Goal: Task Accomplishment & Management: Manage account settings

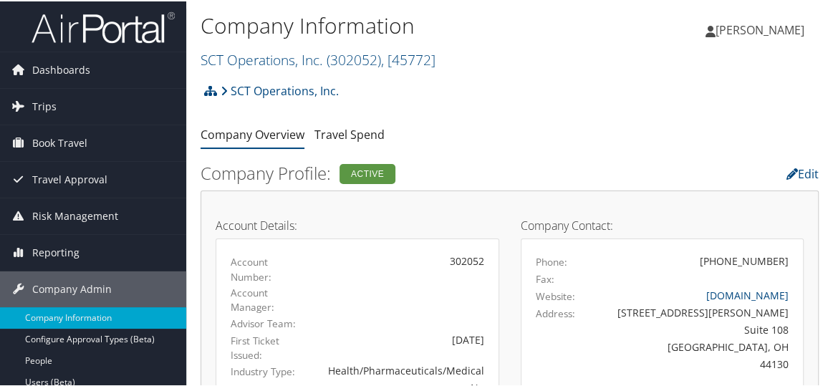
click at [279, 57] on link "SCT Operations, Inc. ( 302052 ) , [ 45772 ]" at bounding box center [317, 58] width 235 height 19
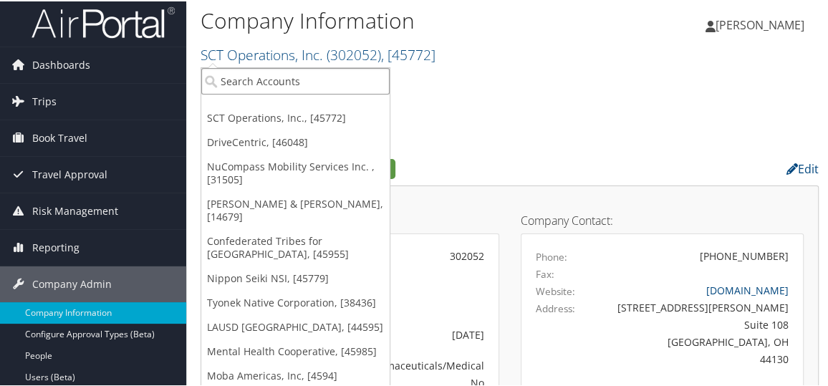
click at [258, 83] on input "search" at bounding box center [295, 80] width 188 height 26
type input "lau"
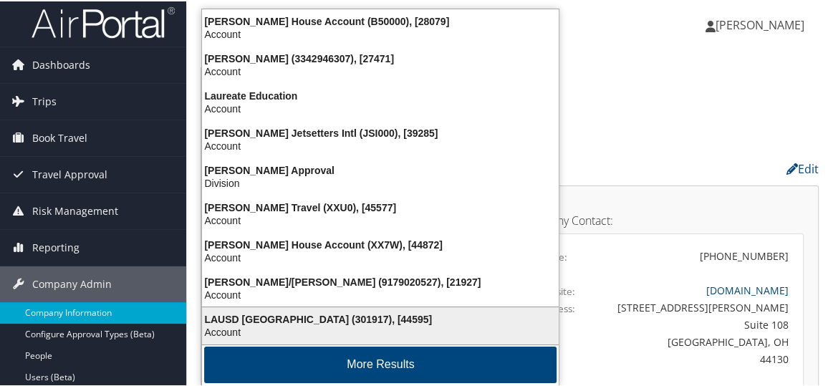
click at [288, 317] on div "LAUSD Los Angeles Unified School District (301917), [44595]" at bounding box center [380, 317] width 374 height 13
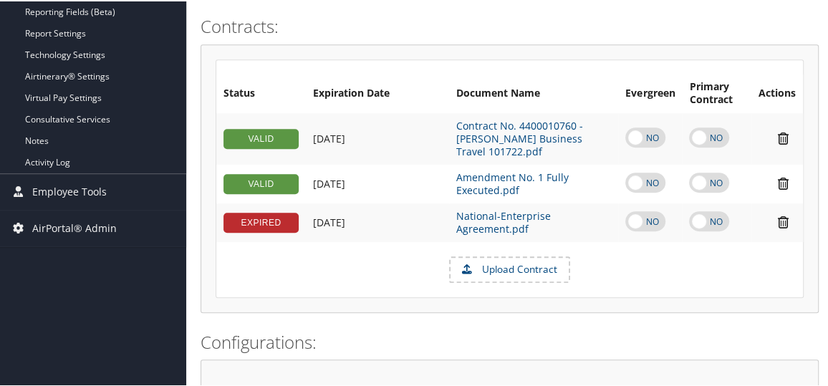
scroll to position [369, 0]
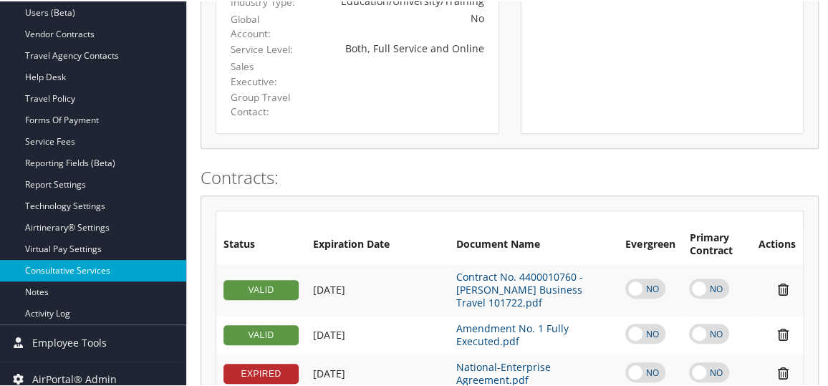
click at [72, 265] on link "Consultative Services" at bounding box center [93, 268] width 186 height 21
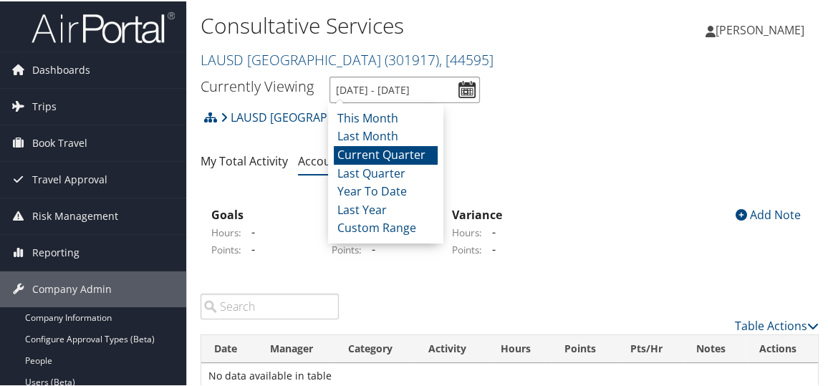
click at [461, 87] on input "[DATE] - [DATE]" at bounding box center [404, 88] width 150 height 26
click at [396, 185] on li "Year To Date" at bounding box center [386, 190] width 104 height 19
type input "1/1/2025 - 8/11/2025"
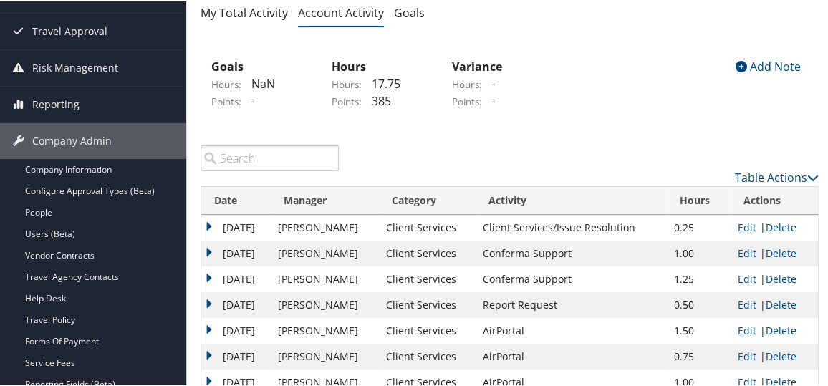
scroll to position [231, 0]
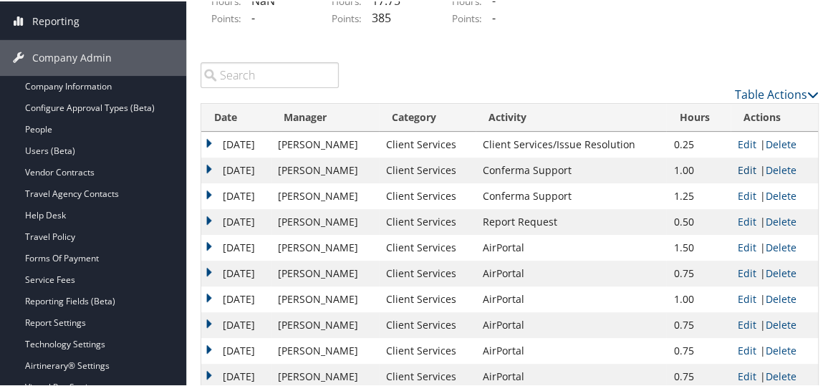
click at [742, 166] on link "Edit" at bounding box center [746, 169] width 19 height 14
select select "1"
select select "255-1"
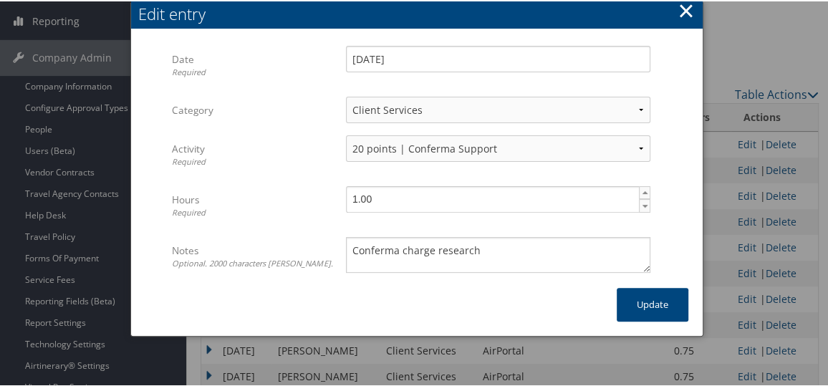
click at [679, 11] on button "×" at bounding box center [685, 9] width 16 height 29
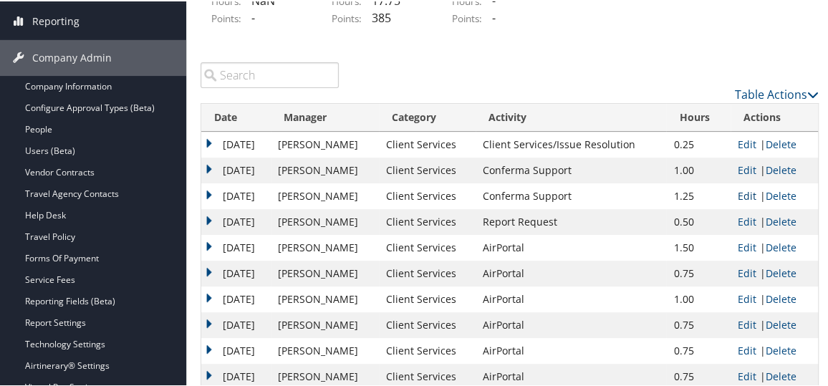
drag, startPoint x: 737, startPoint y: 193, endPoint x: 749, endPoint y: 190, distance: 11.7
click at [749, 190] on link "Edit" at bounding box center [746, 195] width 19 height 14
select select "1"
select select "255-1"
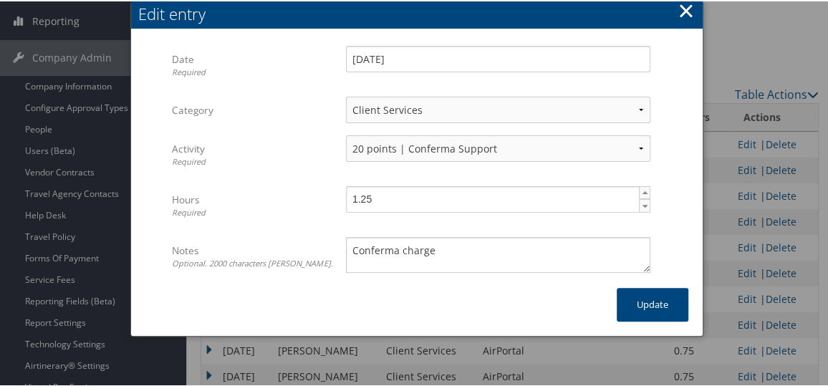
click at [684, 13] on button "×" at bounding box center [685, 9] width 16 height 29
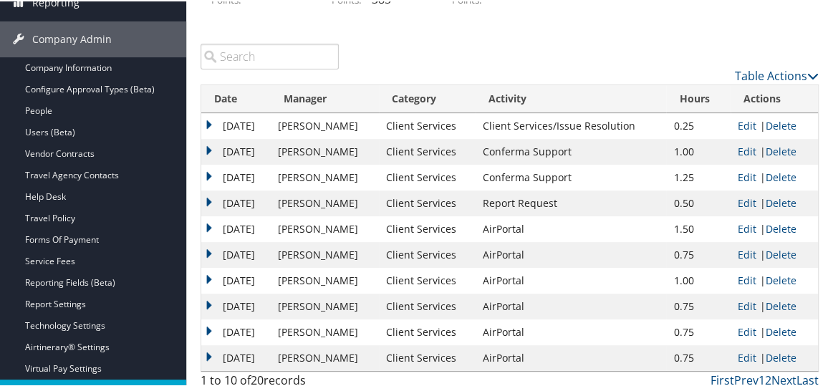
scroll to position [0, 0]
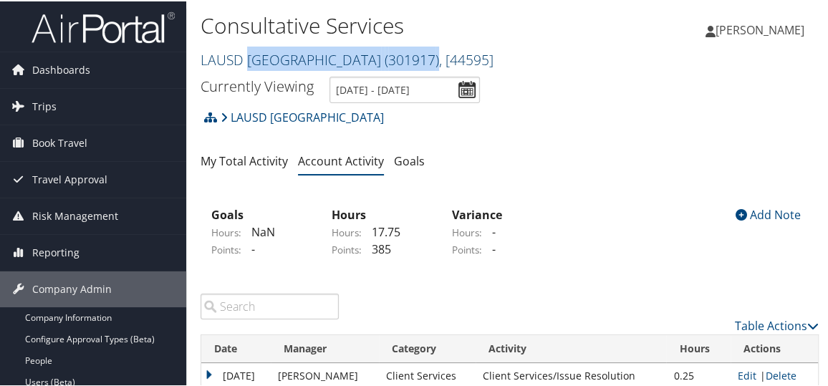
drag, startPoint x: 246, startPoint y: 62, endPoint x: 517, endPoint y: 63, distance: 270.6
click at [493, 63] on link "LAUSD Los Angeles Unified School District ( 301917 ) , [ 44595 ]" at bounding box center [346, 58] width 293 height 19
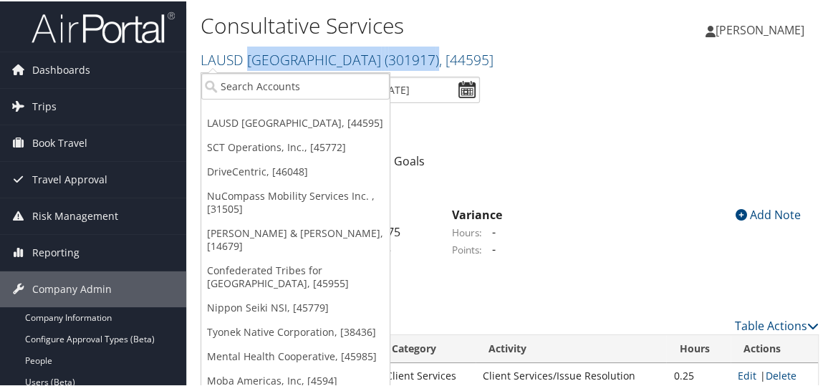
scroll to position [5, 0]
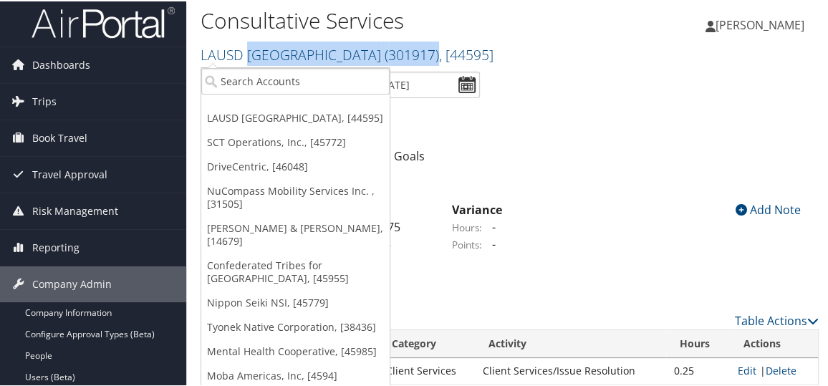
copy link "Los Angeles Unified School District ( 301917 )"
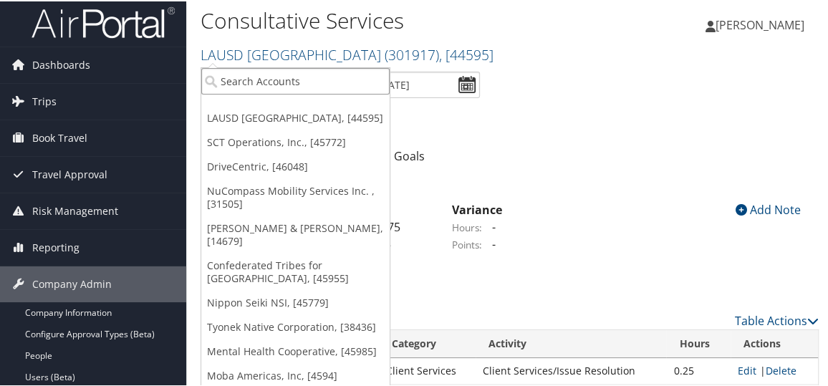
click at [279, 79] on input "search" at bounding box center [295, 80] width 188 height 26
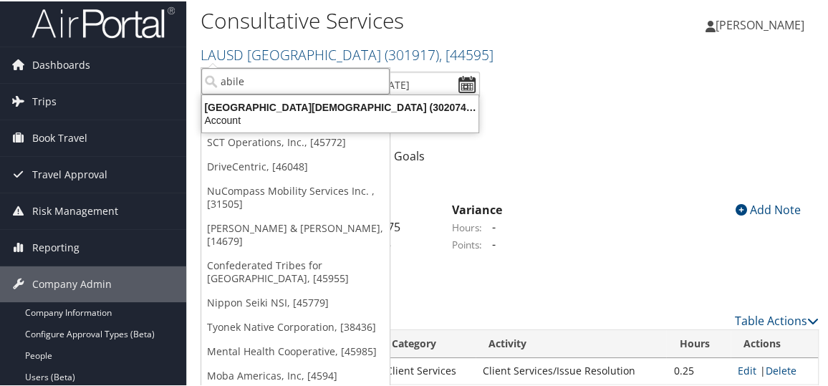
type input "abile"
